Goal: Check status

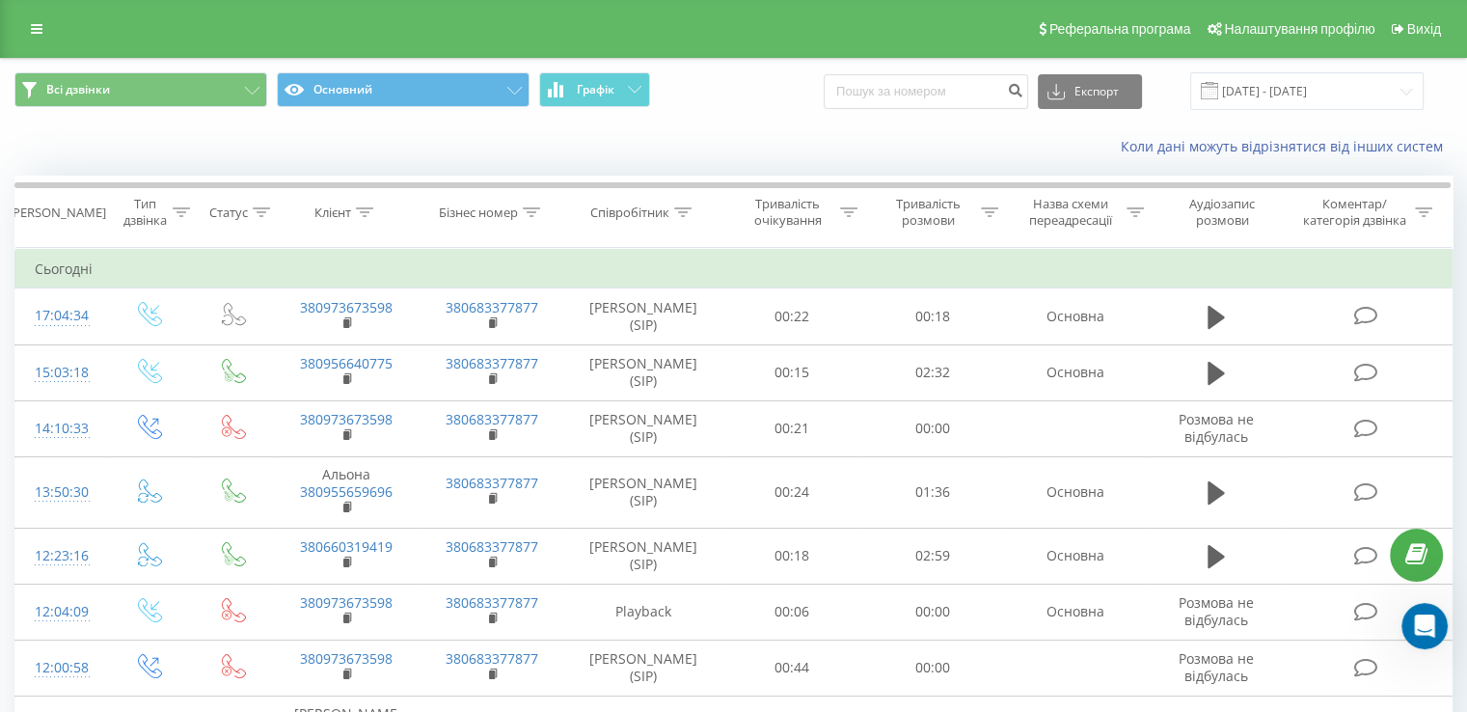
scroll to position [1632, 0]
